Goal: Communication & Community: Answer question/provide support

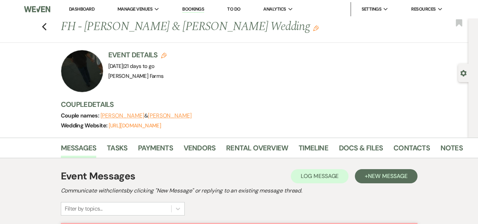
click at [80, 9] on link "Dashboard" at bounding box center [81, 9] width 25 height 6
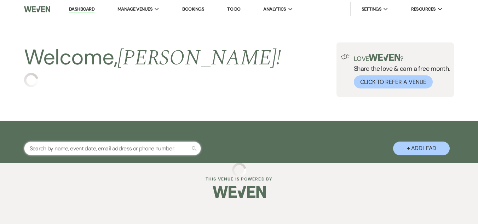
click at [109, 148] on input "text" at bounding box center [112, 149] width 177 height 14
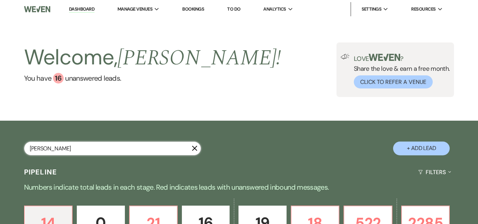
type input "[PERSON_NAME]"
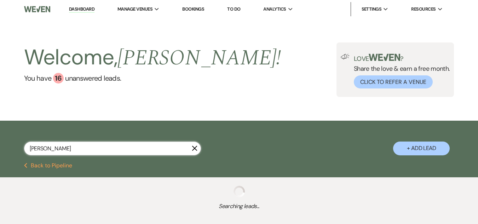
select select "6"
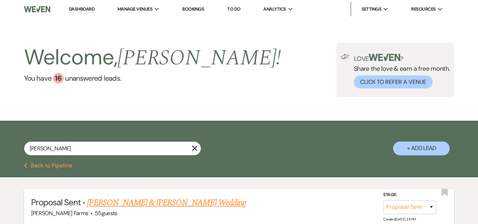
click at [116, 200] on link "[PERSON_NAME] & [PERSON_NAME] Wedding" at bounding box center [166, 202] width 159 height 13
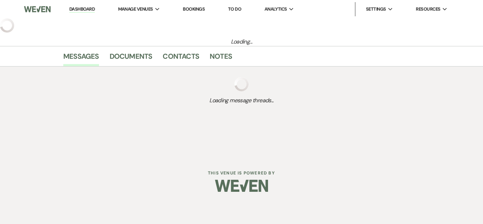
select select "6"
select select "1"
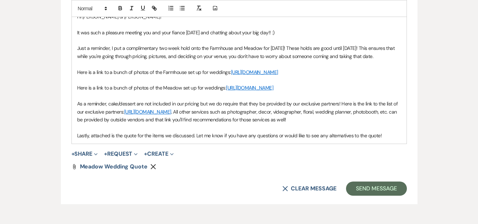
scroll to position [454, 0]
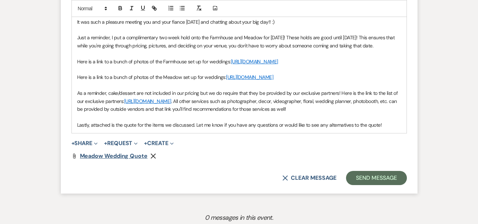
click at [125, 160] on span "Meadow Wedding Quote" at bounding box center [114, 155] width 68 height 7
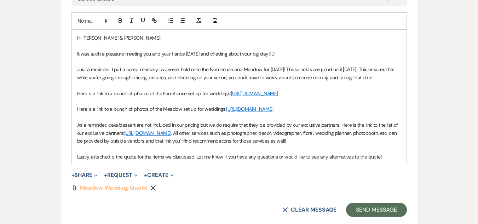
scroll to position [432, 0]
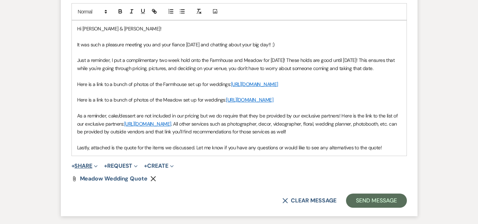
click at [87, 169] on button "+ Share Expand" at bounding box center [84, 166] width 27 height 6
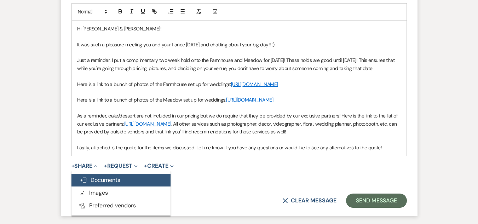
click at [108, 184] on span "Doc Upload Documents" at bounding box center [100, 179] width 40 height 7
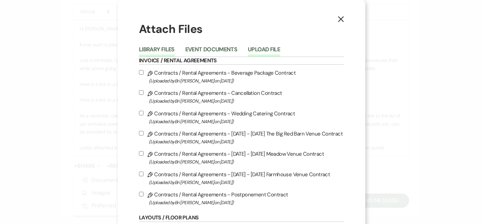
click at [264, 52] on button "Upload File" at bounding box center [264, 52] width 32 height 10
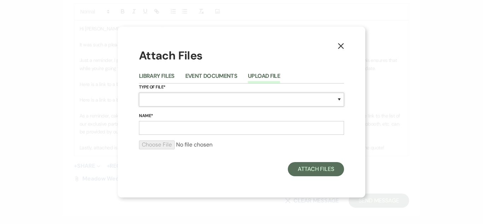
click at [185, 102] on select "Special Event Insurance Vendor Certificate of Insurance Contracts / Rental Agre…" at bounding box center [241, 100] width 205 height 14
select select "8"
click at [139, 93] on select "Special Event Insurance Vendor Certificate of Insurance Contracts / Rental Agre…" at bounding box center [241, 100] width 205 height 14
click at [157, 131] on input "Name*" at bounding box center [241, 128] width 205 height 14
type input "Farmhouse Wedding Quote"
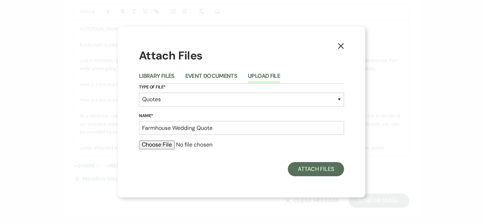
click at [156, 145] on input "file" at bounding box center [241, 145] width 205 height 8
type input "C:\fakepath\Farmhouse Wedding Quote- Husar_Ihrig.pdf"
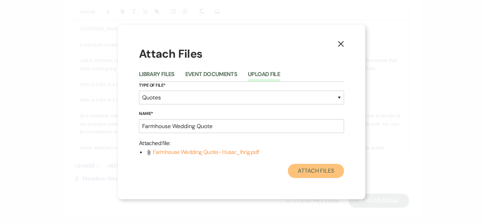
click at [310, 174] on button "Attach Files" at bounding box center [316, 171] width 56 height 14
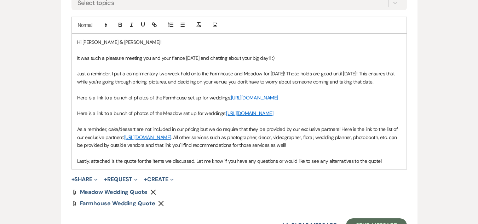
scroll to position [420, 0]
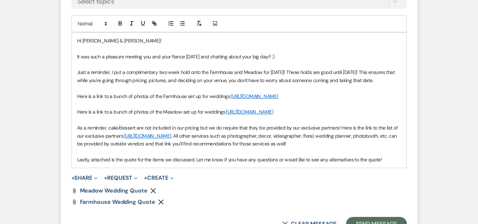
click at [114, 164] on p "Lastly, attached is the quote for the items we discussed. Let me know if you ha…" at bounding box center [239, 160] width 324 height 8
click at [140, 164] on p "Lastly, attached are the quote for the items we discussed. Let me know if you h…" at bounding box center [239, 160] width 324 height 8
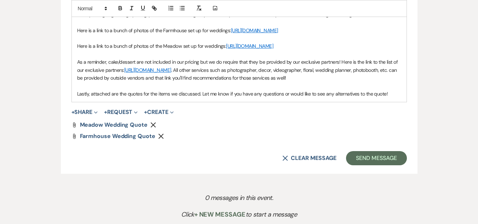
scroll to position [498, 0]
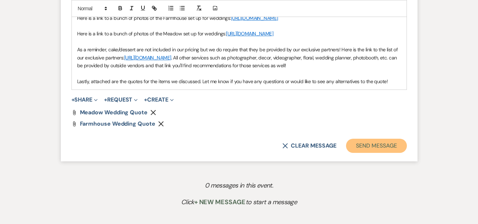
click at [385, 153] on button "Send Message" at bounding box center [376, 146] width 61 height 14
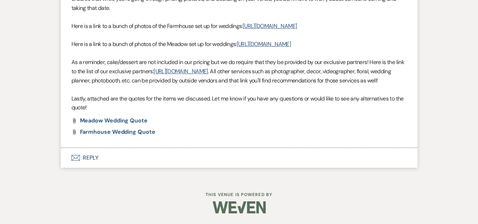
scroll to position [398, 0]
